Goal: Task Accomplishment & Management: Complete application form

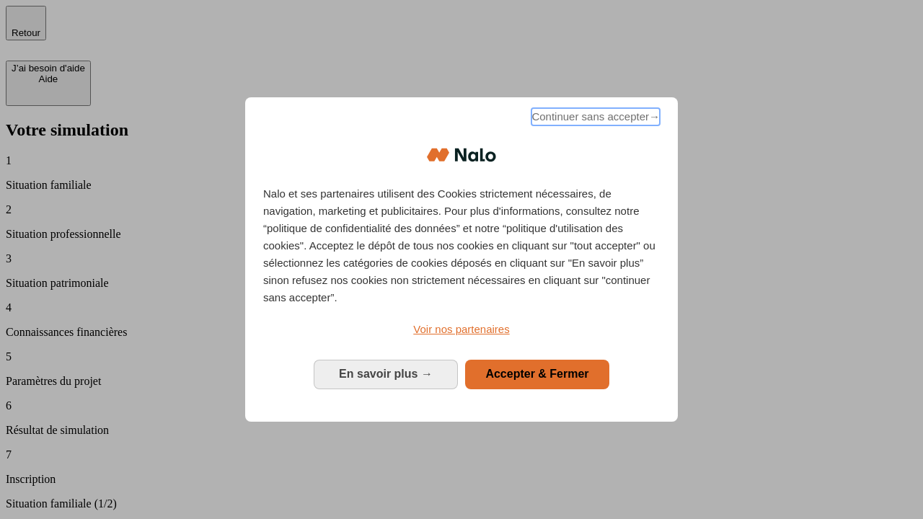
click at [594, 119] on span "Continuer sans accepter →" at bounding box center [595, 116] width 128 height 17
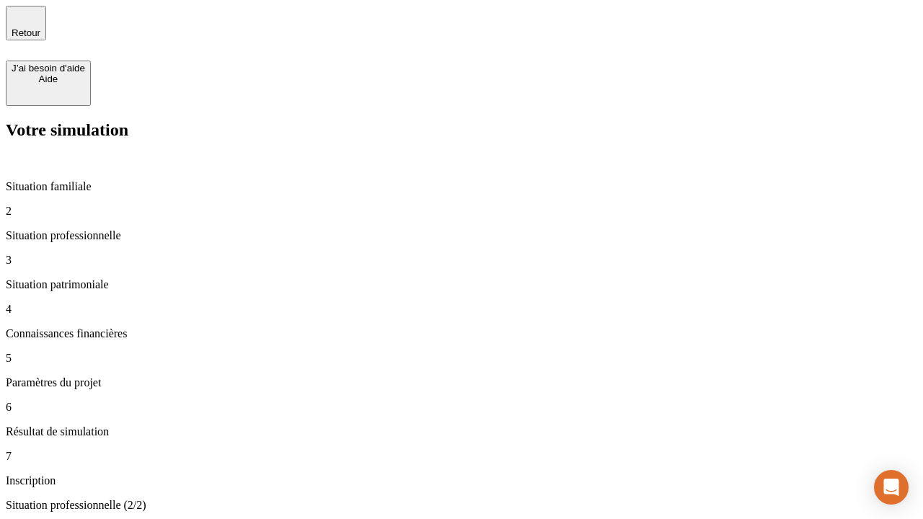
type input "30 000"
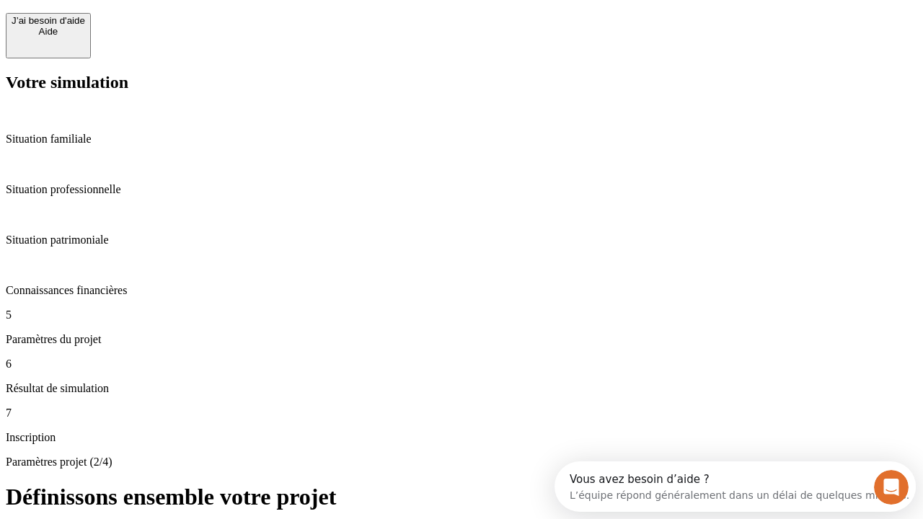
scroll to position [27, 0]
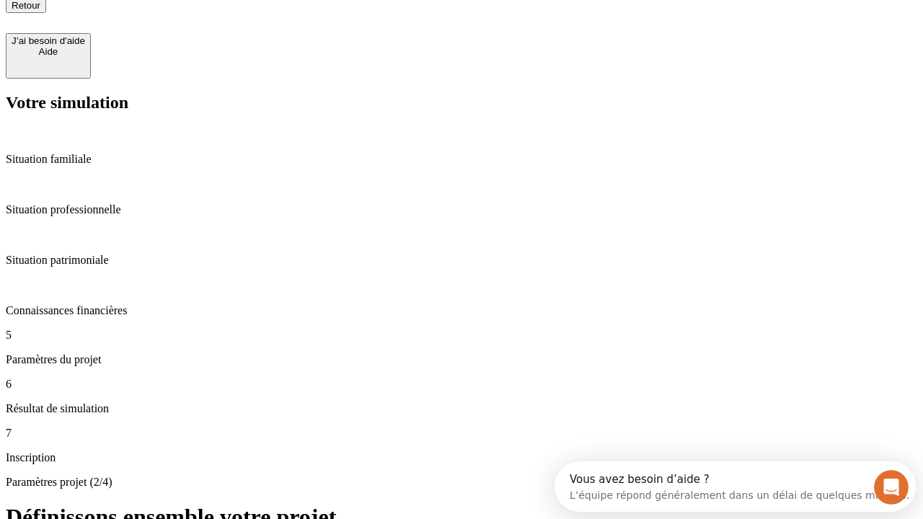
type input "25"
type input "64"
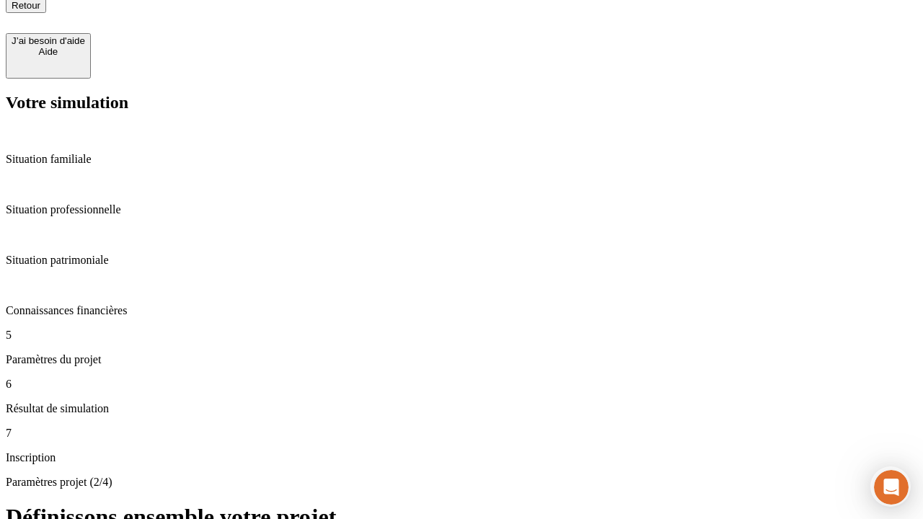
type input "1 000"
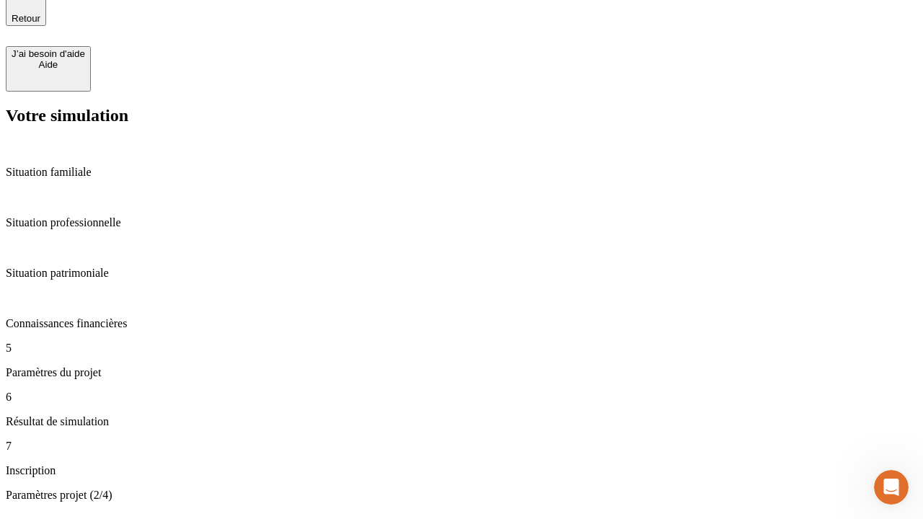
type input "640"
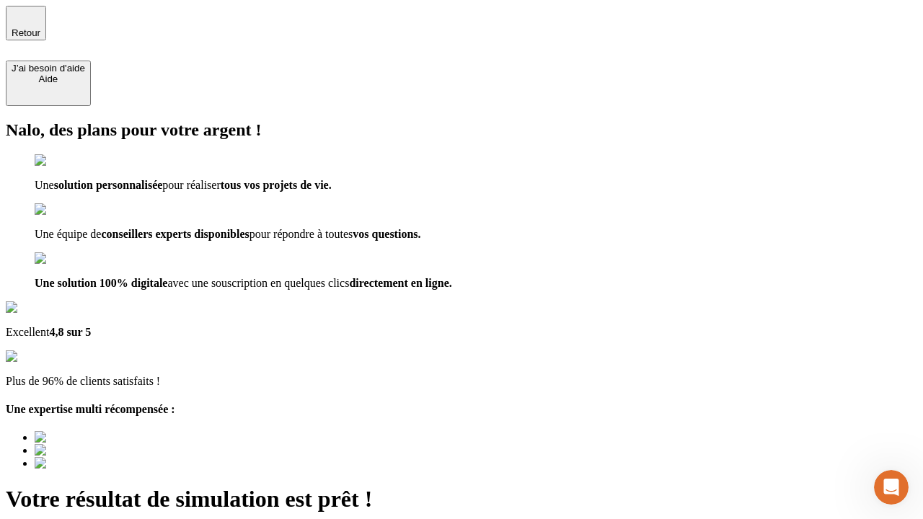
type input "[EMAIL_ADDRESS][PERSON_NAME][DOMAIN_NAME]"
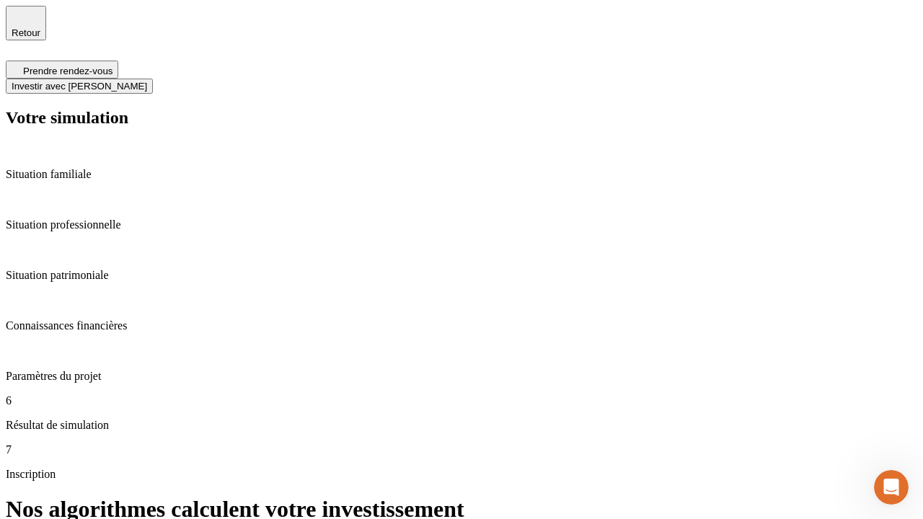
scroll to position [6, 0]
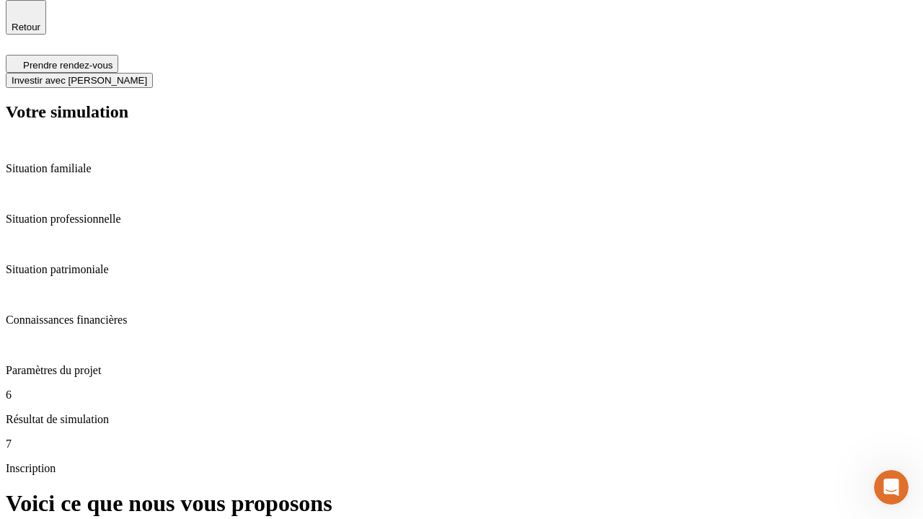
click at [147, 75] on span "Investir avec [PERSON_NAME]" at bounding box center [80, 80] width 136 height 11
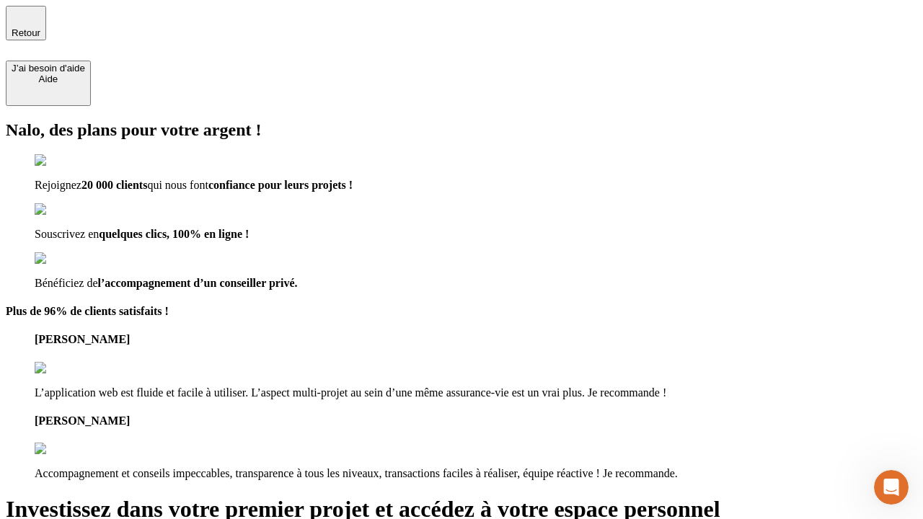
type input "[PERSON_NAME][EMAIL_ADDRESS][DOMAIN_NAME]"
